Goal: Download file/media

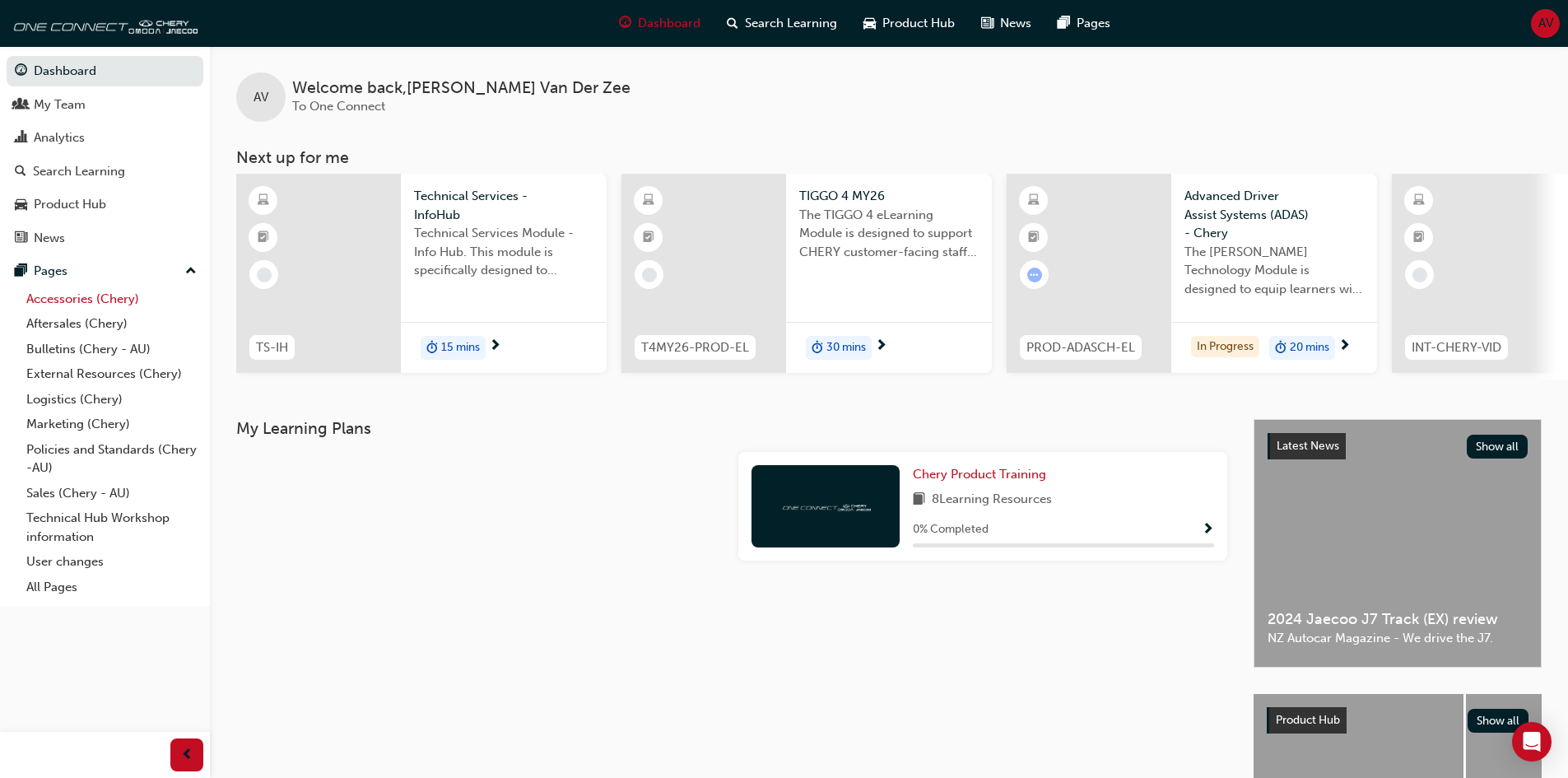
click at [64, 291] on link "Accessories (Chery)" at bounding box center [111, 299] width 183 height 25
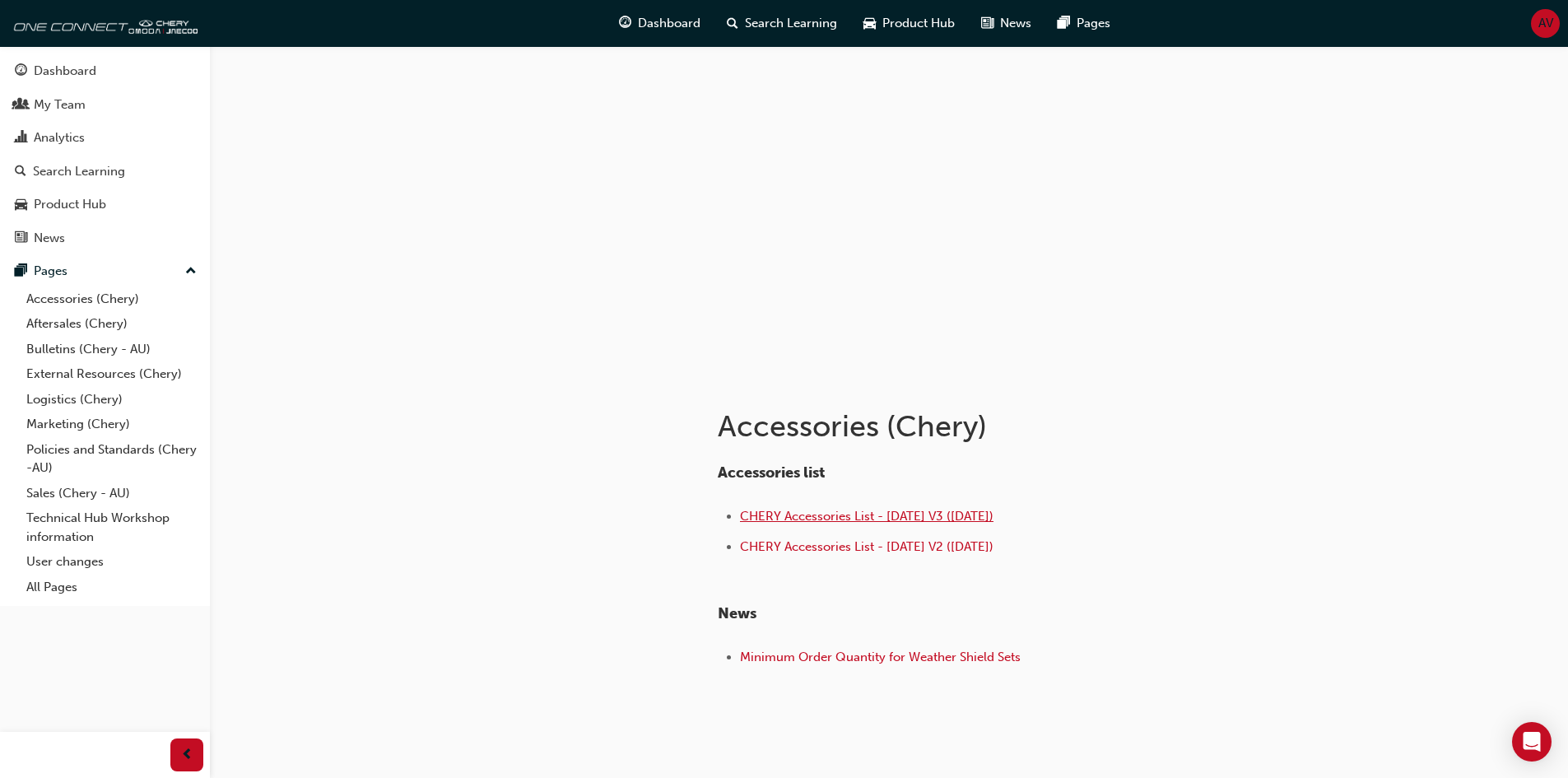
click at [826, 513] on span "CHERY Accessories List - [DATE] V3 ([DATE])" at bounding box center [867, 516] width 253 height 15
